Goal: Complete application form

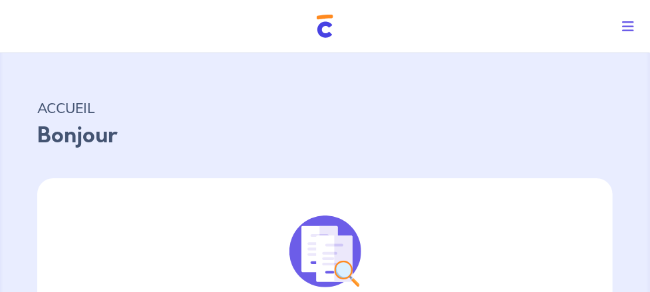
select select "FR"
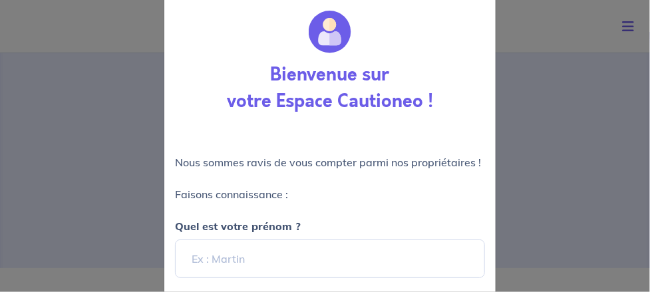
scroll to position [97, 0]
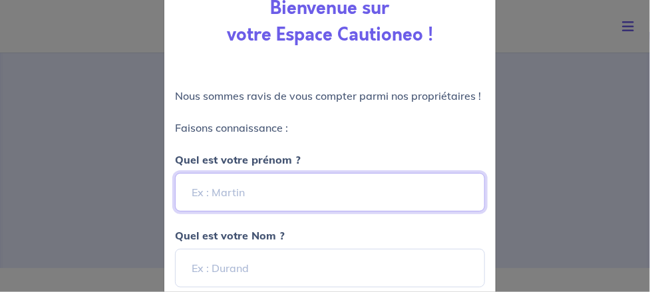
click at [220, 193] on input "Quel est votre prénom ?" at bounding box center [330, 192] width 310 height 39
type input "[PERSON_NAME]"
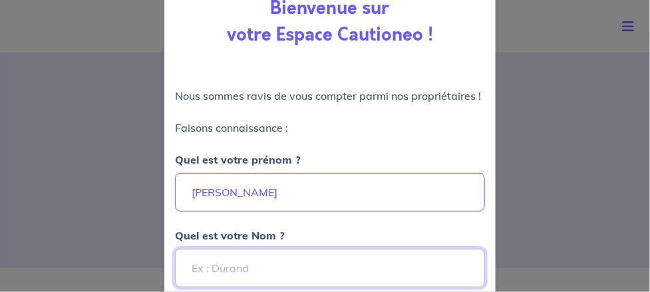
click at [214, 264] on input "Quel est votre Nom ?" at bounding box center [330, 268] width 310 height 39
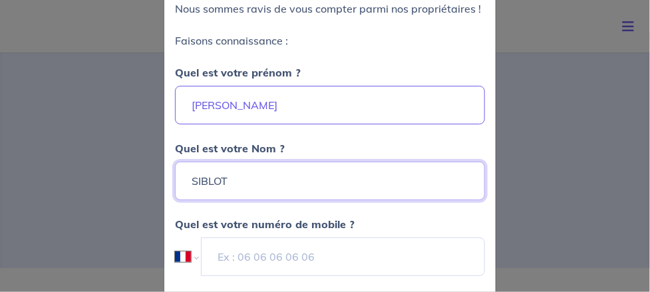
scroll to position [230, 0]
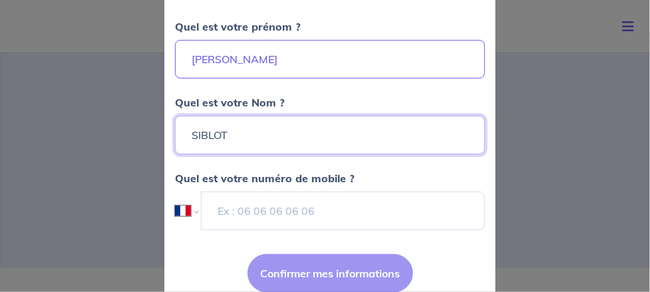
type input "SIBLOT"
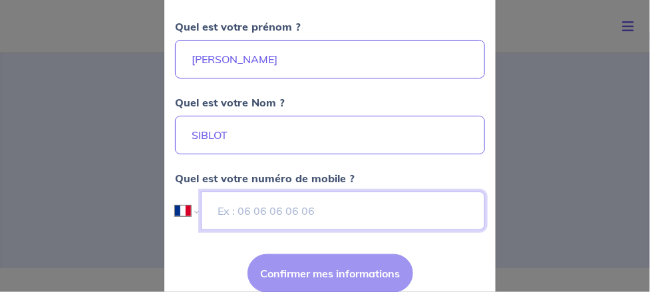
click at [312, 220] on input "tel" at bounding box center [343, 211] width 284 height 39
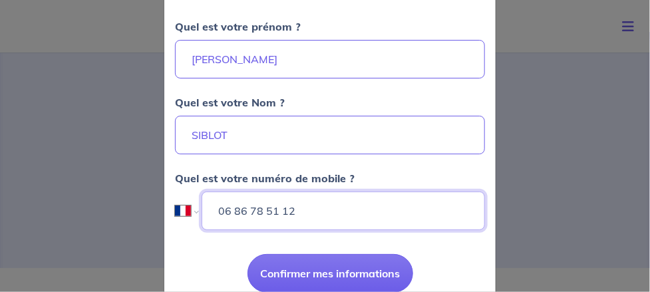
scroll to position [280, 0]
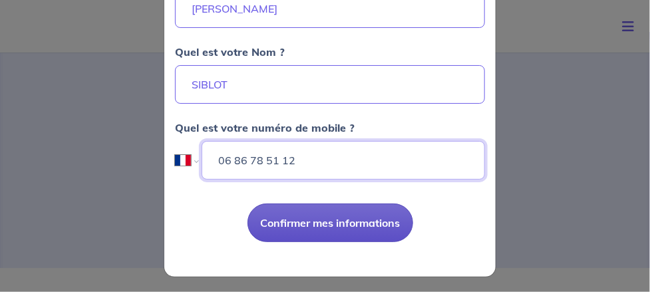
type input "06 86 78 51 12"
click at [320, 218] on button "Confirmer mes informations" at bounding box center [331, 223] width 166 height 39
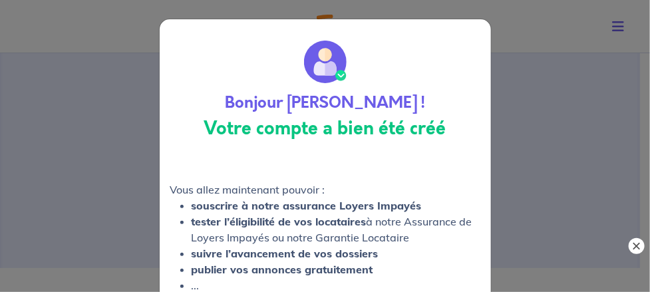
click at [641, 242] on button "×" at bounding box center [637, 246] width 16 height 16
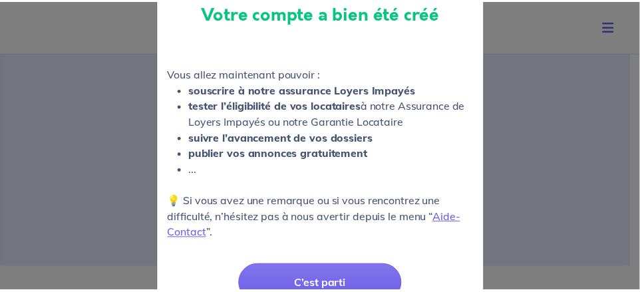
scroll to position [180, 0]
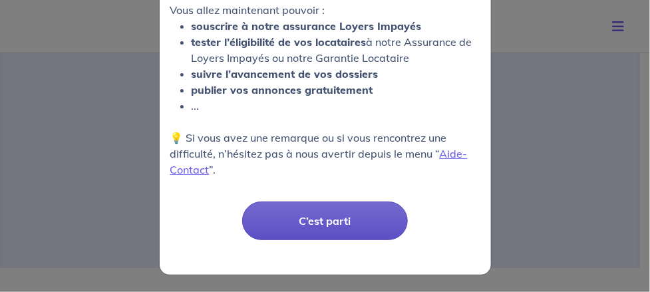
click at [320, 219] on button "C’est parti" at bounding box center [325, 221] width 166 height 39
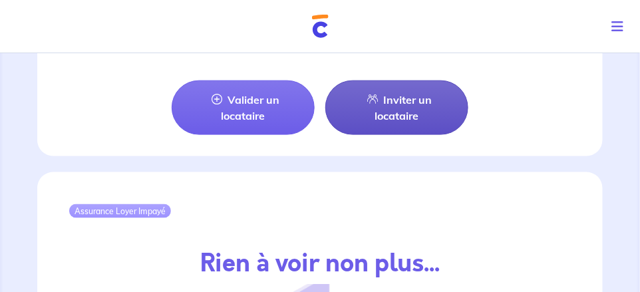
scroll to position [1398, 0]
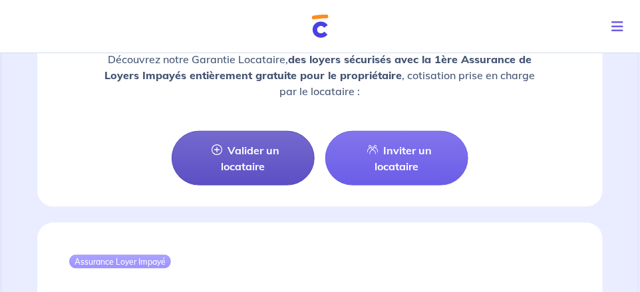
click at [217, 144] on icon at bounding box center [217, 149] width 11 height 11
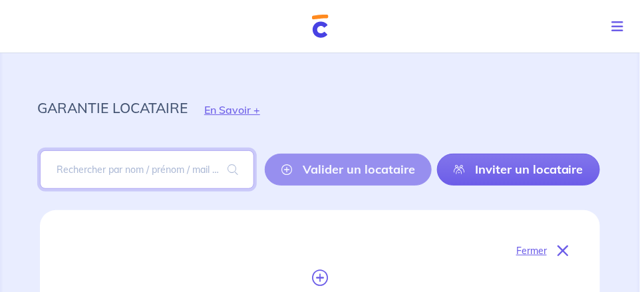
click at [76, 173] on input "search" at bounding box center [147, 169] width 214 height 39
click at [163, 169] on input "search" at bounding box center [147, 169] width 214 height 39
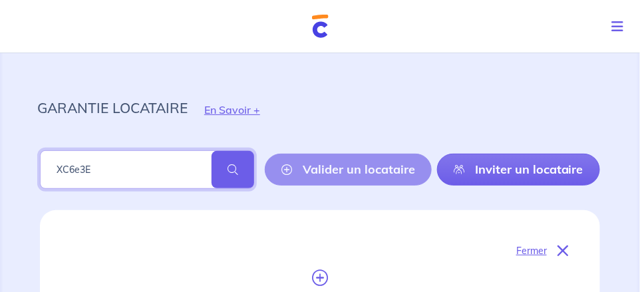
type input "XC6e3E"
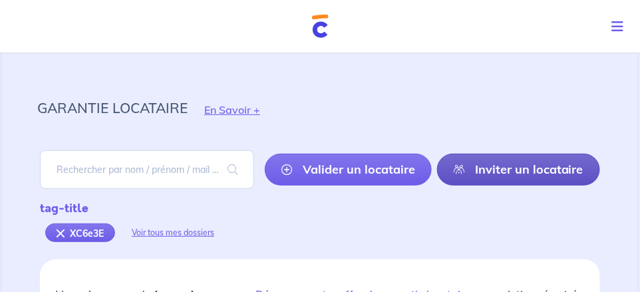
click at [530, 170] on link "Inviter un locataire" at bounding box center [518, 170] width 163 height 32
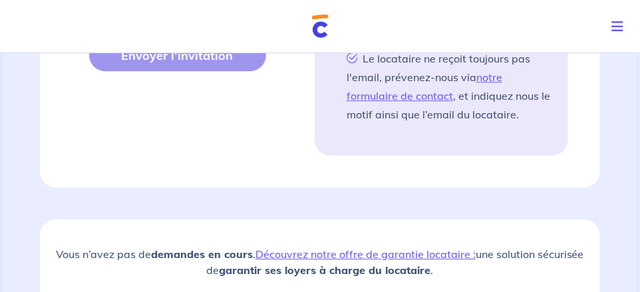
scroll to position [1056, 0]
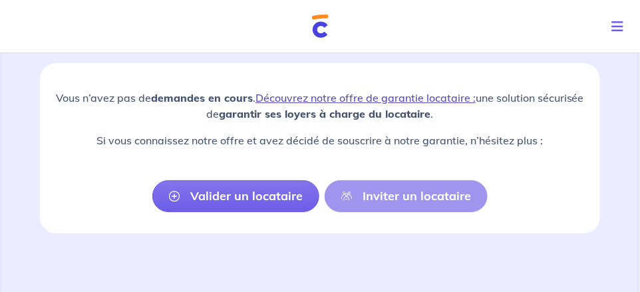
click at [389, 91] on link "Découvrez notre offre de garantie locataire :" at bounding box center [366, 97] width 220 height 13
